Goal: Information Seeking & Learning: Compare options

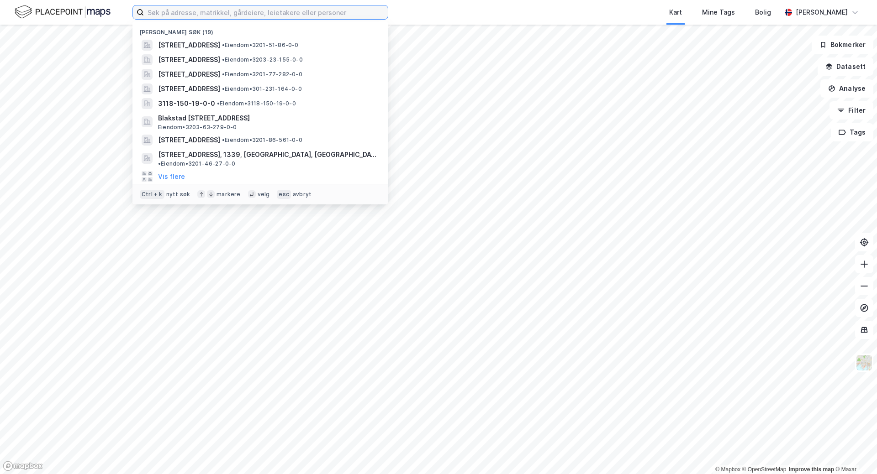
click at [160, 14] on input at bounding box center [266, 12] width 244 height 14
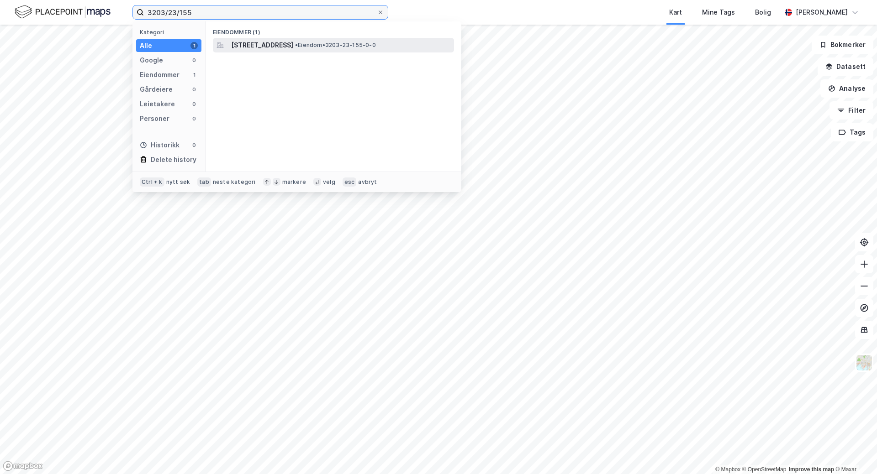
type input "3203/23/155"
click at [261, 45] on span "[STREET_ADDRESS]" at bounding box center [262, 45] width 62 height 11
